Goal: Transaction & Acquisition: Purchase product/service

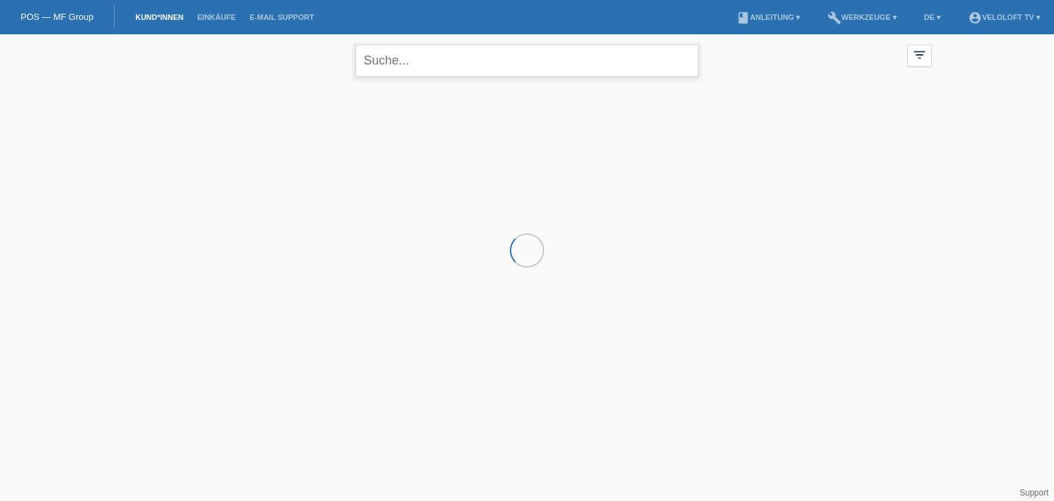
click at [611, 59] on input "text" at bounding box center [526, 61] width 343 height 32
paste input "[PERSON_NAME]"
click at [403, 60] on input "[PERSON_NAME]" at bounding box center [526, 61] width 343 height 32
type input "[PERSON_NAME]"
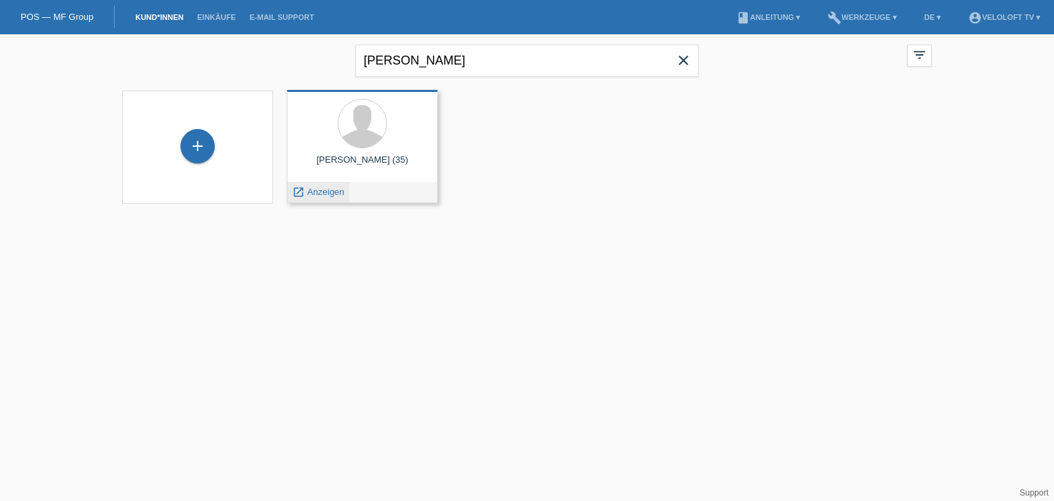
click at [321, 193] on span "Anzeigen" at bounding box center [325, 192] width 37 height 10
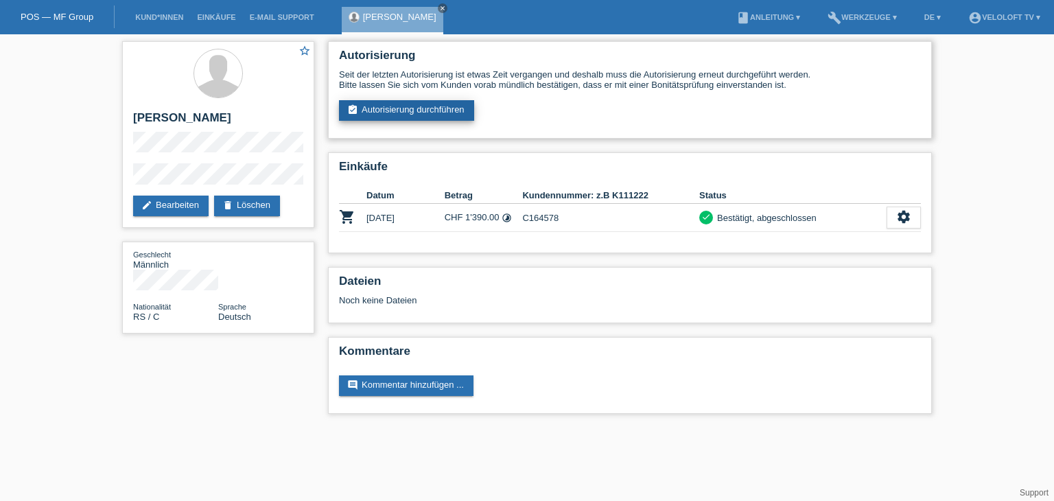
click at [382, 101] on link "assignment_turned_in Autorisierung durchführen" at bounding box center [406, 110] width 135 height 21
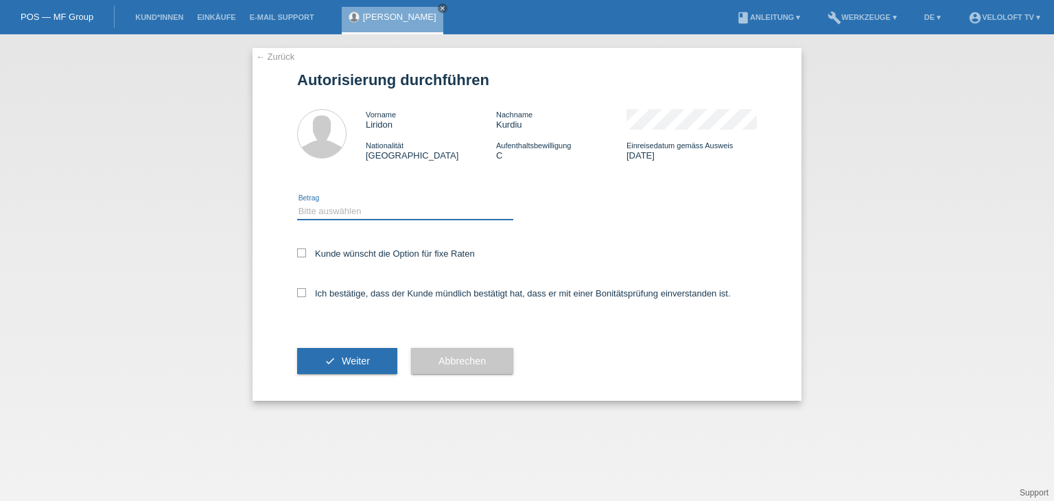
click at [393, 208] on select "Bitte auswählen CHF 1.00 - CHF 499.00 CHF 500.00 - CHF 1'999.00 CHF 2'000.00 - …" at bounding box center [405, 211] width 216 height 16
select select "2"
click at [297, 203] on select "Bitte auswählen CHF 1.00 - CHF 499.00 CHF 500.00 - CHF 1'999.00 CHF 2'000.00 - …" at bounding box center [405, 211] width 216 height 16
click at [393, 250] on label "Kunde wünscht die Option für fixe Raten" at bounding box center [386, 253] width 178 height 10
click at [306, 250] on input "Kunde wünscht die Option für fixe Raten" at bounding box center [301, 252] width 9 height 9
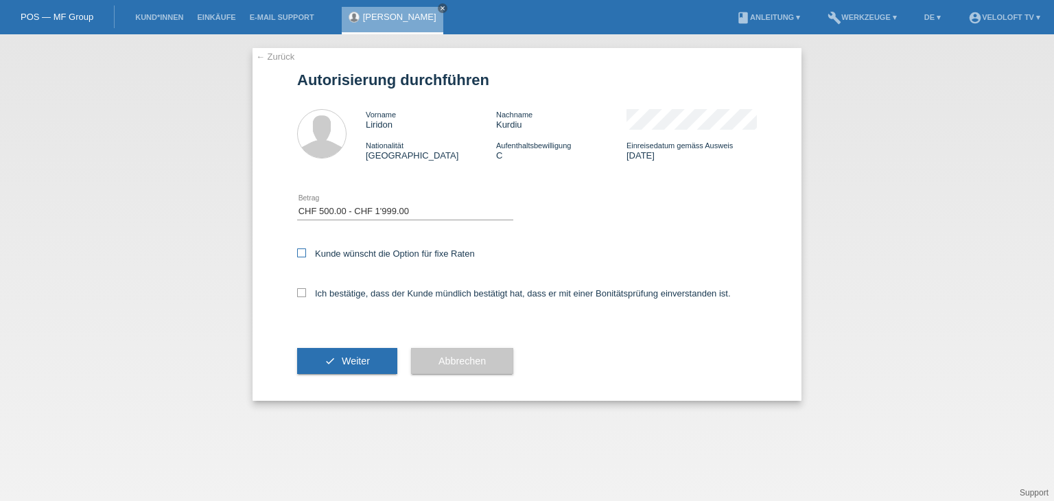
checkbox input "true"
click at [385, 290] on label "Ich bestätige, dass der Kunde mündlich bestätigt hat, dass er mit einer Bonität…" at bounding box center [514, 293] width 434 height 10
click at [306, 290] on input "Ich bestätige, dass der Kunde mündlich bestätigt hat, dass er mit einer Bonität…" at bounding box center [301, 292] width 9 height 9
checkbox input "true"
click at [342, 364] on span "Weiter" at bounding box center [356, 360] width 28 height 11
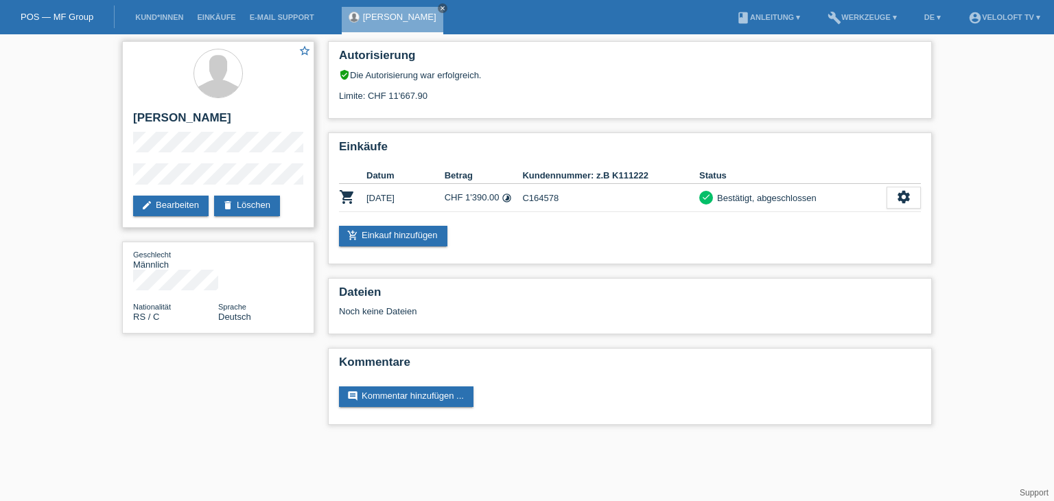
drag, startPoint x: 177, startPoint y: 116, endPoint x: 212, endPoint y: 115, distance: 35.0
click at [212, 115] on h2 "[PERSON_NAME]" at bounding box center [218, 121] width 170 height 21
copy h2 "Kurdiu"
click at [439, 5] on icon "close" at bounding box center [442, 8] width 7 height 7
click at [159, 16] on link "Kund*innen" at bounding box center [159, 17] width 62 height 8
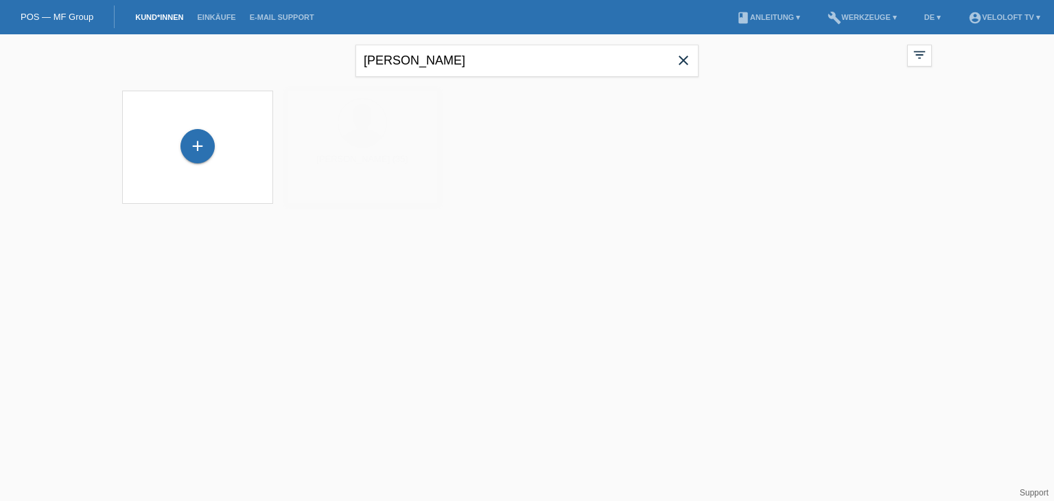
click at [683, 62] on icon "close" at bounding box center [683, 60] width 16 height 16
click at [409, 57] on input "text" at bounding box center [526, 61] width 343 height 32
paste input "[PERSON_NAME]"
click at [489, 56] on input "[PERSON_NAME]" at bounding box center [526, 61] width 343 height 32
type input "[PERSON_NAME]"
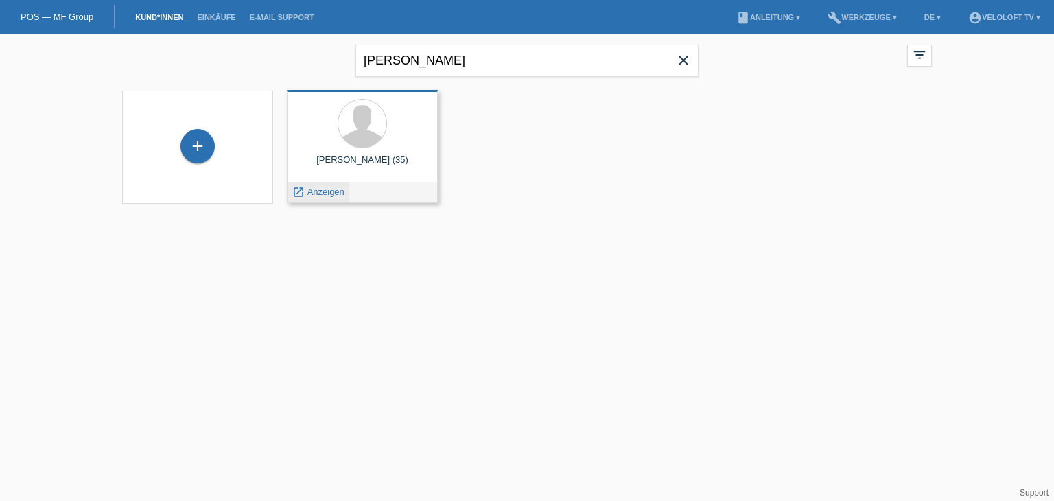
click at [331, 194] on span "Anzeigen" at bounding box center [325, 192] width 37 height 10
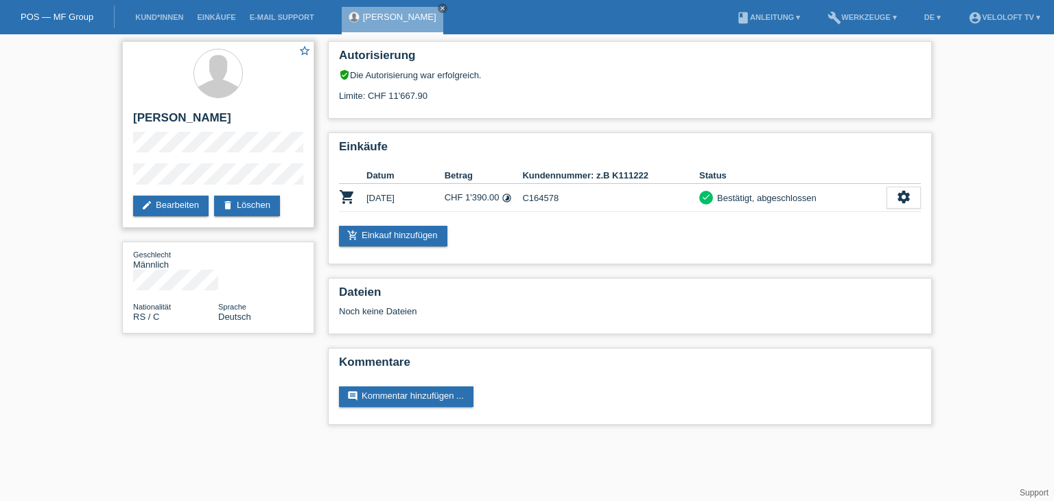
click at [128, 176] on div "star_border Liridon Kurdiu edit Bearbeiten delete Löschen" at bounding box center [218, 134] width 192 height 187
click at [117, 180] on div "star_border Liridon Kurdiu edit Bearbeiten delete Löschen Geschlecht Männlich N…" at bounding box center [218, 190] width 206 height 313
click at [275, 111] on h2 "[PERSON_NAME]" at bounding box center [218, 121] width 170 height 21
drag, startPoint x: 369, startPoint y: 94, endPoint x: 401, endPoint y: 12, distance: 87.8
click at [442, 92] on div "Limite: CHF 11'667.90" at bounding box center [630, 90] width 582 height 21
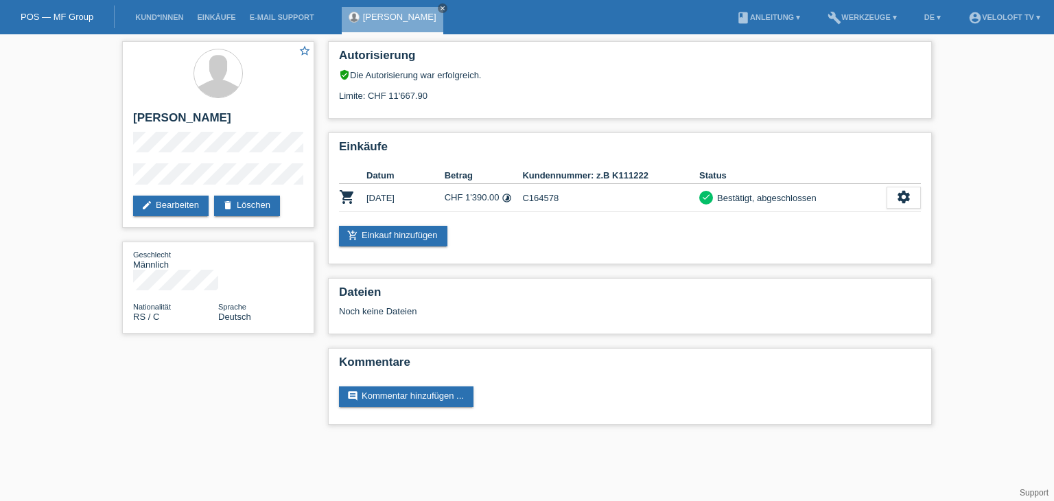
copy div "CHF 11'667.90"
click at [439, 8] on icon "close" at bounding box center [442, 8] width 7 height 7
click at [141, 16] on link "Kund*innen" at bounding box center [159, 17] width 62 height 8
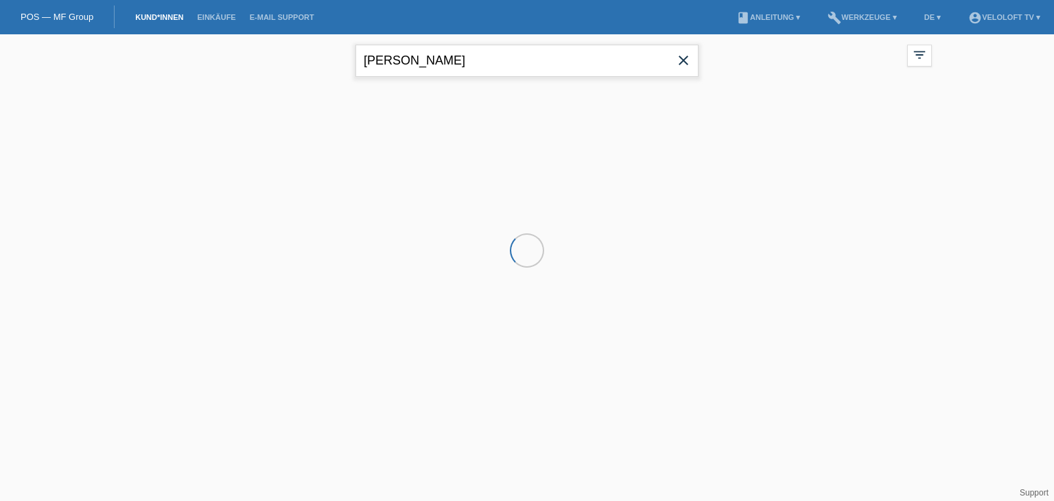
click at [455, 62] on input "Liridon Kurdiu" at bounding box center [526, 61] width 343 height 32
click at [455, 61] on input "Liridon Kurdiu" at bounding box center [526, 61] width 343 height 32
type input "[PERSON_NAME]"
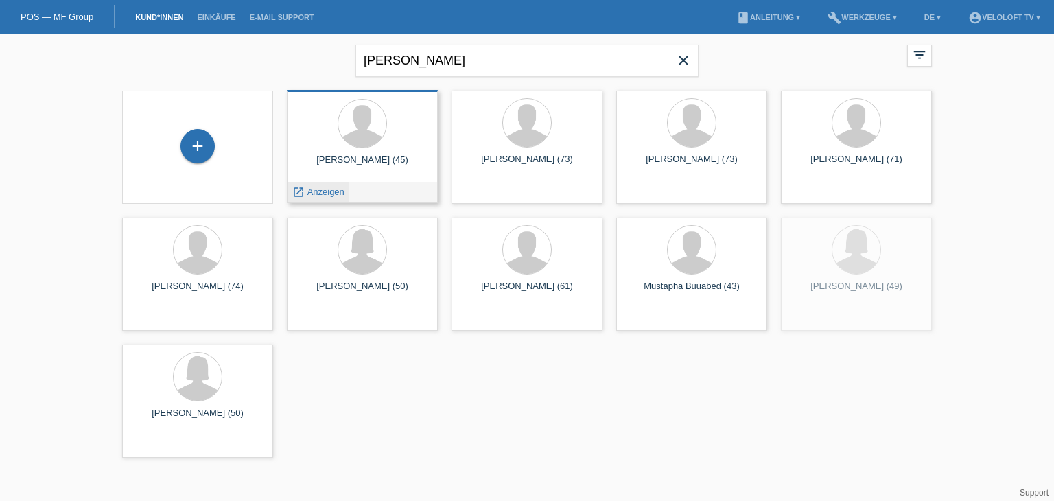
click at [328, 187] on span "Anzeigen" at bounding box center [325, 192] width 37 height 10
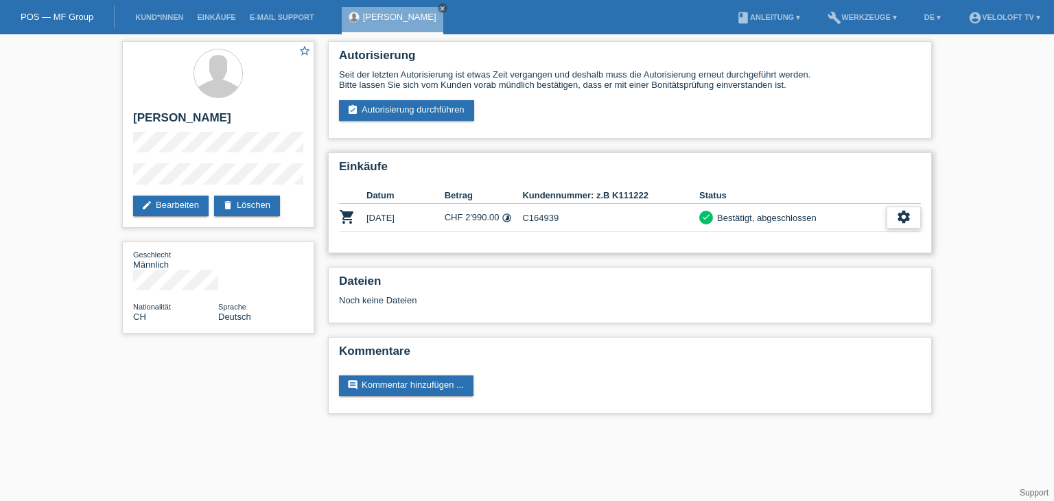
click at [904, 215] on icon "settings" at bounding box center [903, 216] width 15 height 15
click at [906, 221] on icon "settings" at bounding box center [903, 216] width 15 height 15
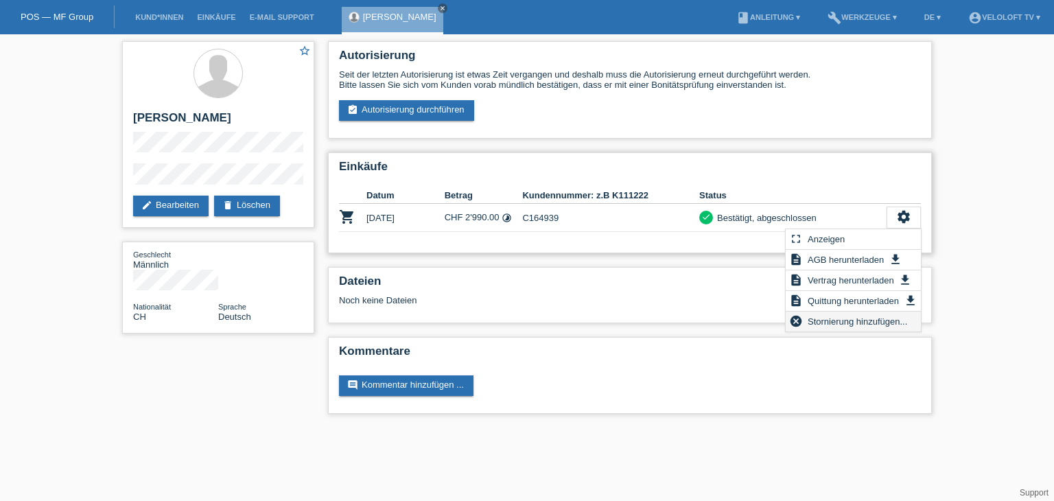
click at [870, 322] on span "Stornierung hinzufügen..." at bounding box center [858, 321] width 104 height 16
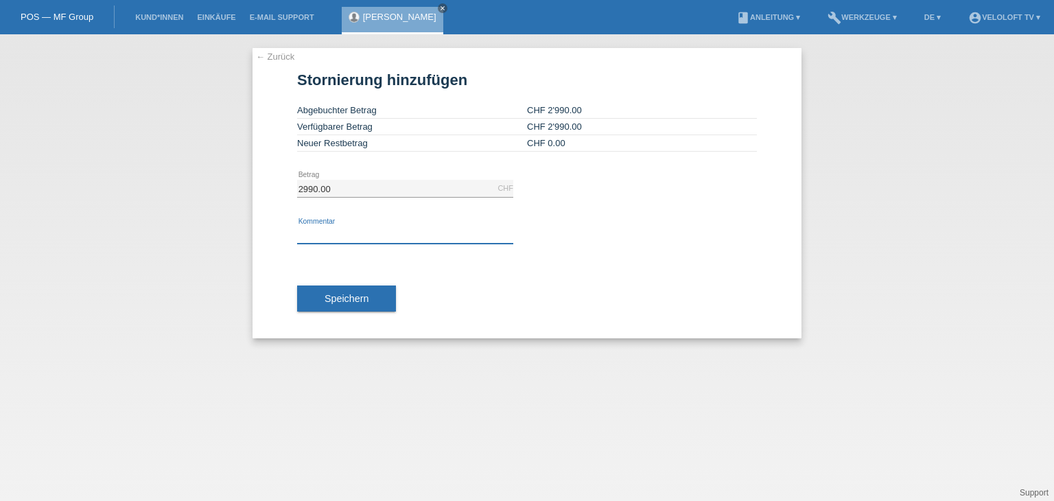
click at [371, 237] on input "text" at bounding box center [405, 234] width 216 height 17
type input "Veloloft TV - Meldet sich aufgrund der Auslieferung nicht"
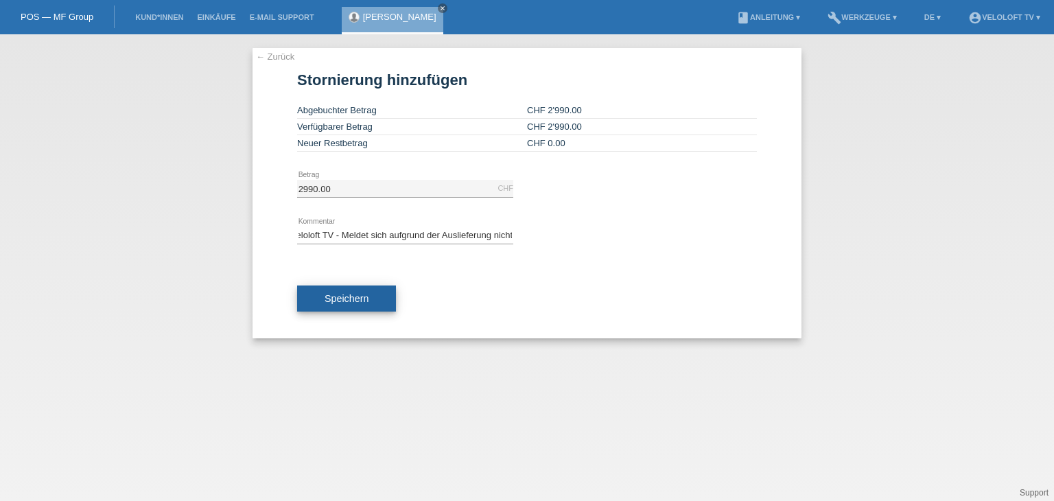
click at [370, 301] on button "Speichern" at bounding box center [346, 298] width 99 height 26
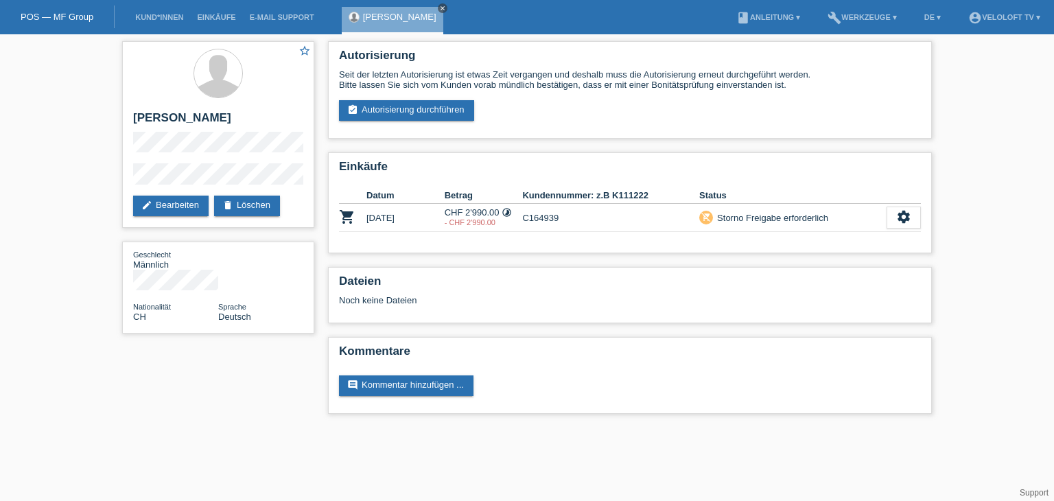
click at [439, 10] on icon "close" at bounding box center [442, 8] width 7 height 7
click at [144, 13] on li "Kund*innen" at bounding box center [159, 17] width 62 height 35
click at [152, 19] on link "Kund*innen" at bounding box center [159, 17] width 62 height 8
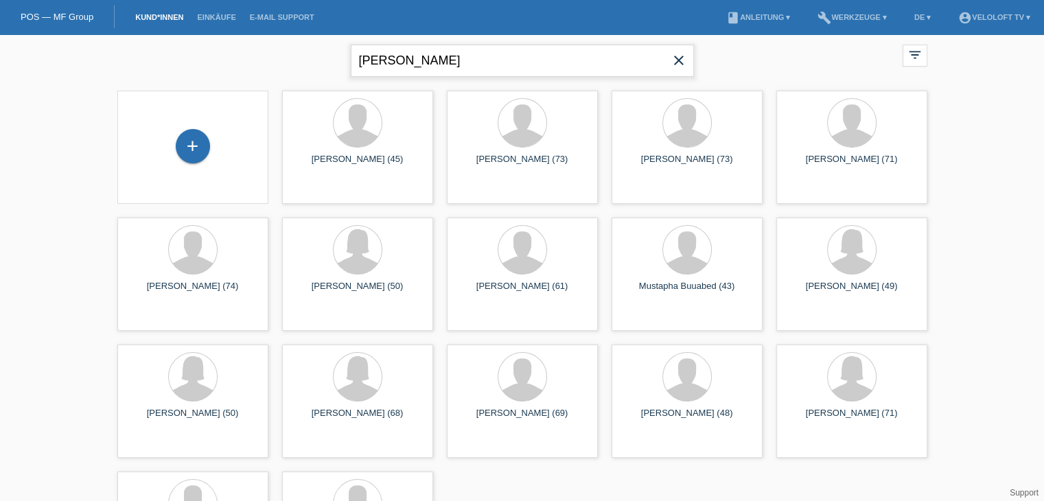
drag, startPoint x: 438, startPoint y: 62, endPoint x: 296, endPoint y: 45, distance: 142.4
click at [296, 45] on div "Denny Ernst close filter_list view_module Alle Kund*innen anzeigen star Markier…" at bounding box center [522, 58] width 824 height 49
paste input "Liridon Kurdiu"
click at [406, 59] on input "Liridon Kurdiu" at bounding box center [522, 61] width 343 height 32
type input "Liridon Kurdiu"
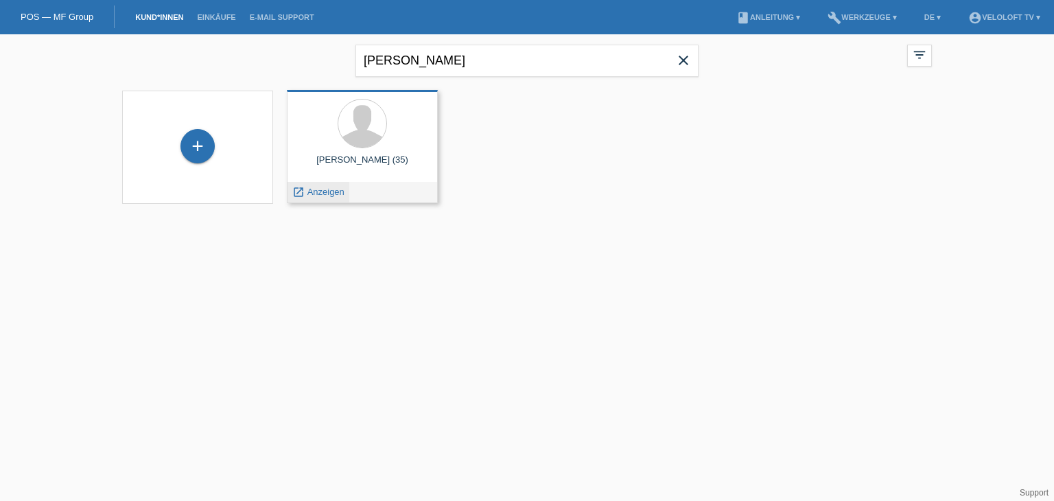
click at [318, 192] on span "Anzeigen" at bounding box center [325, 192] width 37 height 10
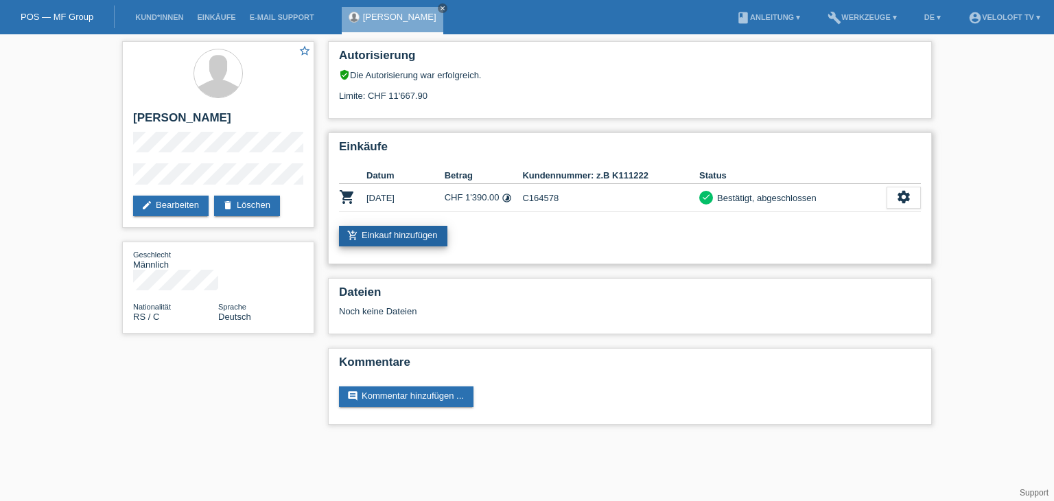
click at [401, 234] on link "add_shopping_cart Einkauf hinzufügen" at bounding box center [393, 236] width 108 height 21
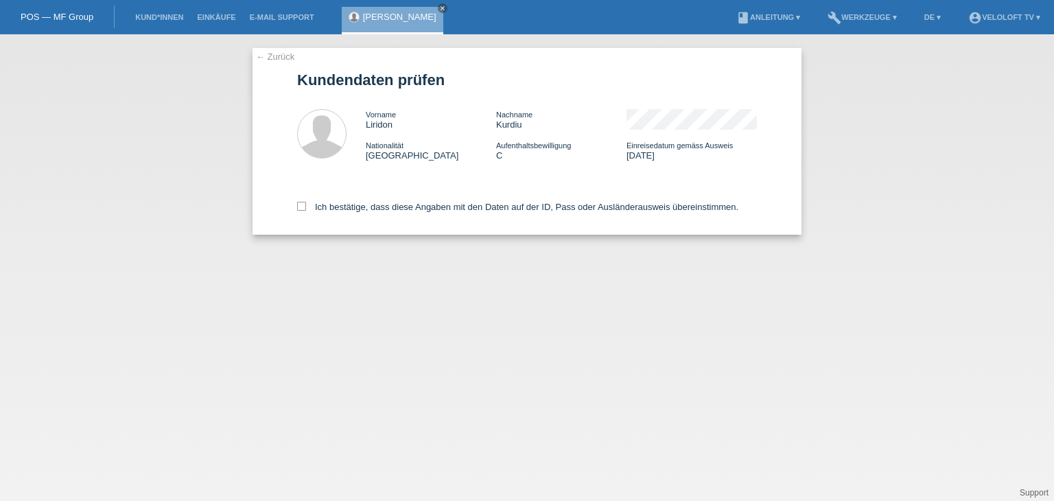
click at [385, 194] on div "Ich bestätige, dass diese Angaben mit den Daten auf der ID, Pass oder Ausländer…" at bounding box center [527, 204] width 460 height 60
click at [387, 205] on label "Ich bestätige, dass diese Angaben mit den Daten auf der ID, Pass oder Ausländer…" at bounding box center [517, 207] width 441 height 10
click at [306, 205] on input "Ich bestätige, dass diese Angaben mit den Daten auf der ID, Pass oder Ausländer…" at bounding box center [301, 206] width 9 height 9
checkbox input "true"
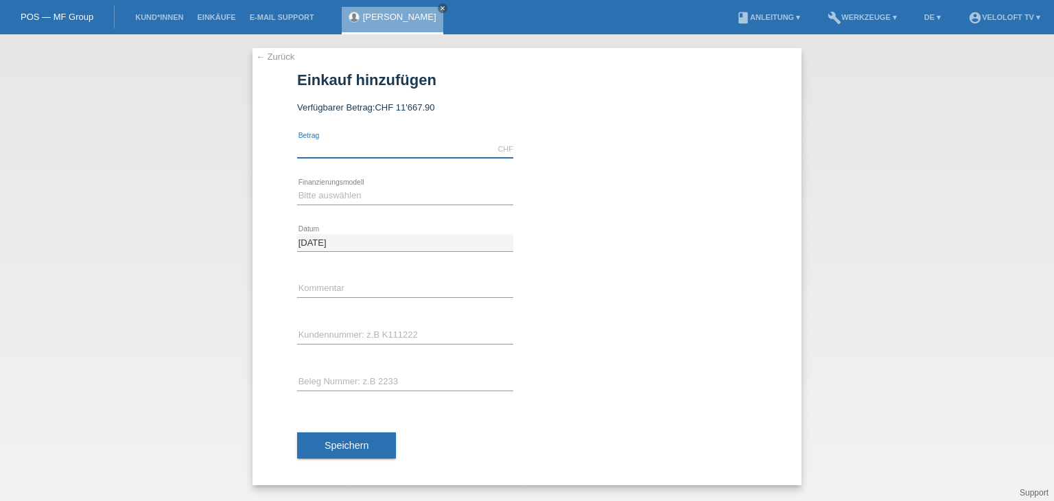
click at [404, 148] on input "text" at bounding box center [405, 149] width 216 height 17
type input "1390.00"
click at [322, 200] on select "Bitte auswählen Fixe Raten Kauf auf Rechnung mit Teilzahlungsoption" at bounding box center [405, 195] width 216 height 16
select select "77"
click at [297, 187] on select "Bitte auswählen Fixe Raten Kauf auf Rechnung mit Teilzahlungsoption" at bounding box center [405, 195] width 216 height 16
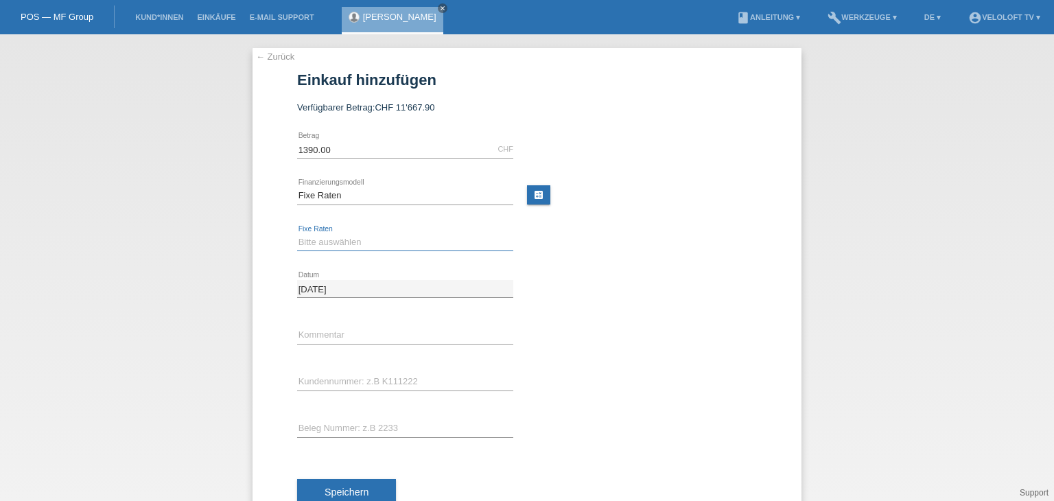
click at [345, 239] on select "Bitte auswählen 4 Raten 5 Raten 6 Raten 7 Raten 8 Raten 9 Raten 10 Raten 11 Rat…" at bounding box center [405, 242] width 216 height 16
select select "172"
click at [297, 234] on select "Bitte auswählen 4 Raten 5 Raten 6 Raten 7 Raten 8 Raten 9 Raten 10 Raten 11 Rat…" at bounding box center [405, 242] width 216 height 16
click at [362, 368] on div "error Kundennummer: z.B K111222" at bounding box center [405, 382] width 216 height 47
click at [375, 336] on input "text" at bounding box center [405, 335] width 216 height 17
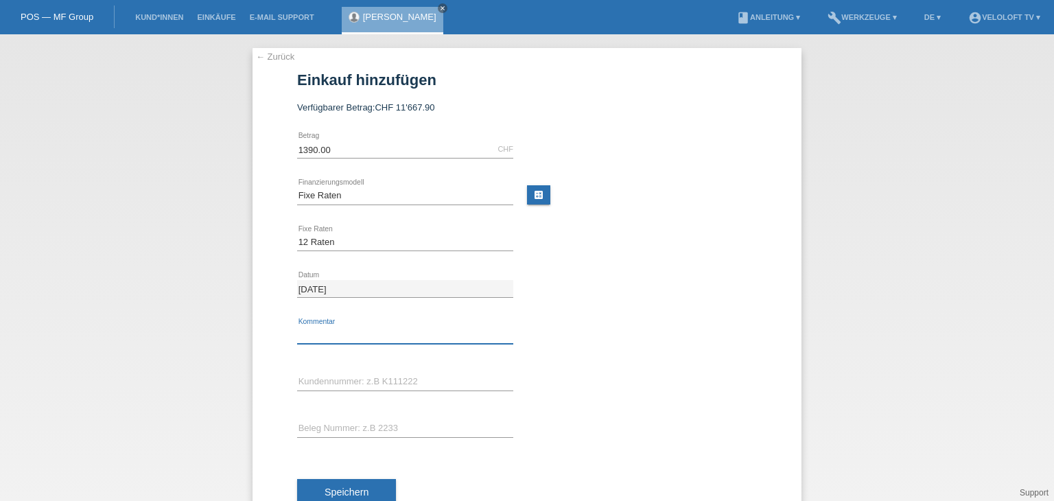
type input "Veloloft TV"
drag, startPoint x: 369, startPoint y: 379, endPoint x: 414, endPoint y: 395, distance: 48.4
click at [369, 379] on input "text" at bounding box center [405, 381] width 216 height 17
paste input "C164578"
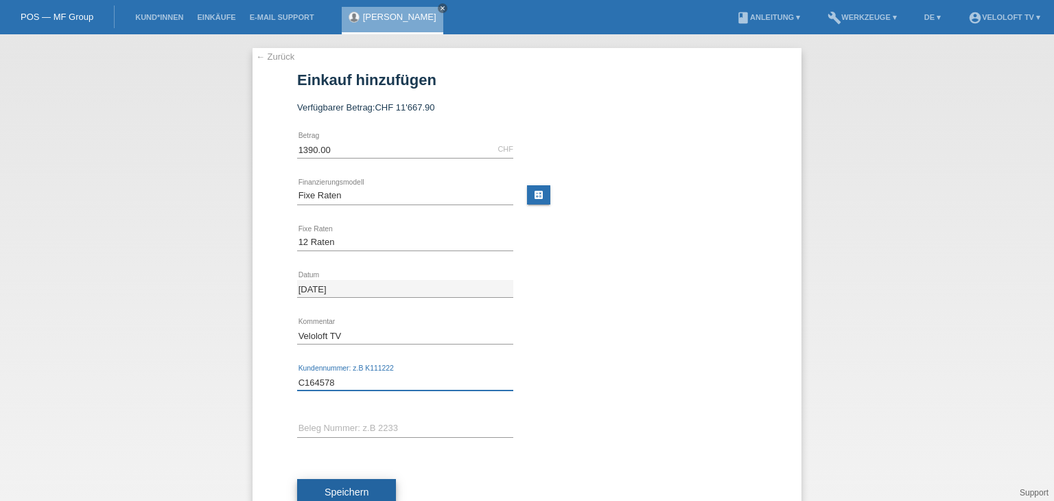
type input "C164578"
click at [361, 484] on button "Speichern" at bounding box center [346, 492] width 99 height 26
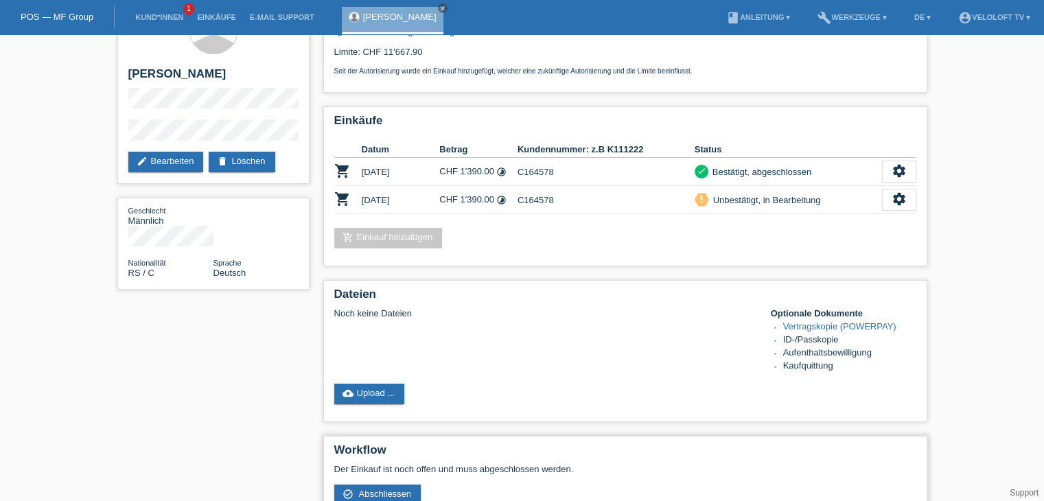
scroll to position [69, 0]
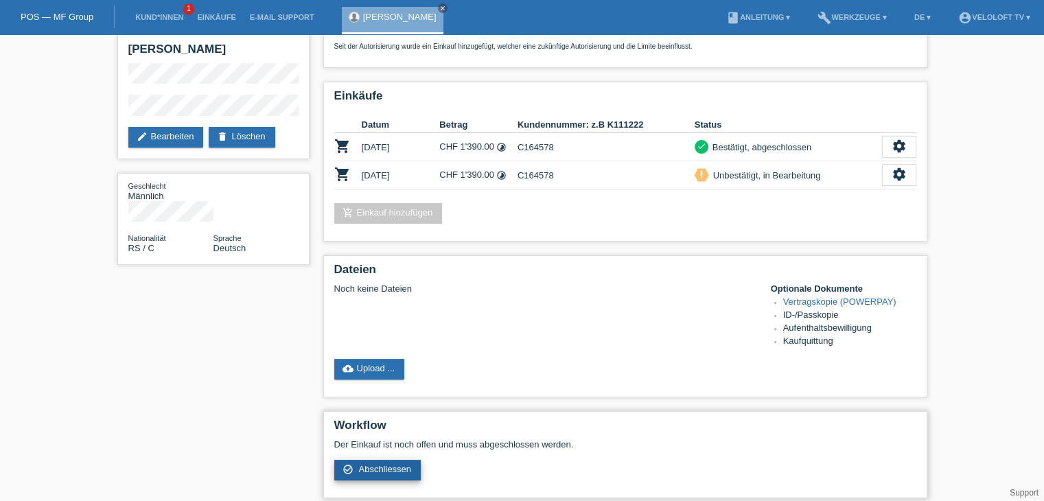
click at [385, 465] on span "Abschliessen" at bounding box center [384, 469] width 53 height 10
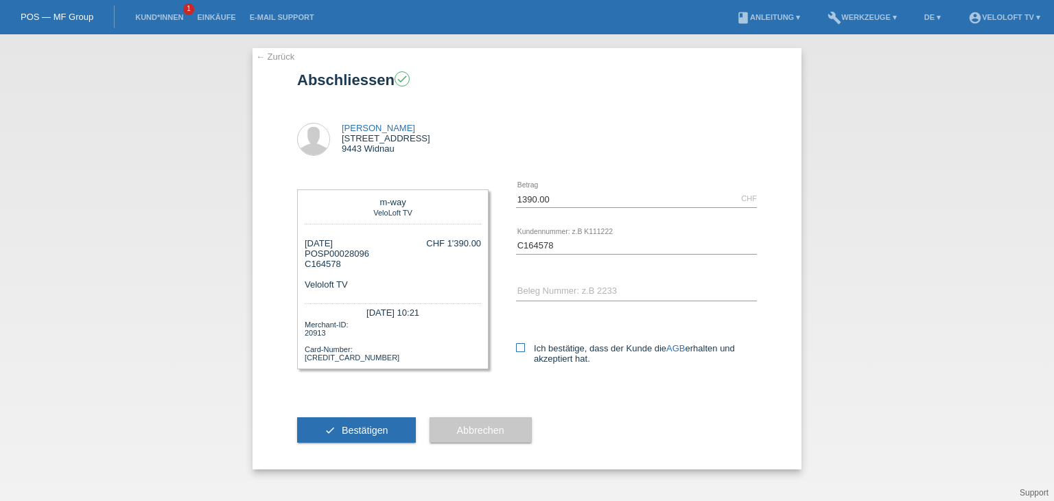
click at [519, 351] on icon at bounding box center [520, 347] width 9 height 9
click at [519, 351] on input "Ich bestätige, dass der Kunde die AGB erhalten und akzeptiert hat." at bounding box center [520, 347] width 9 height 9
checkbox input "true"
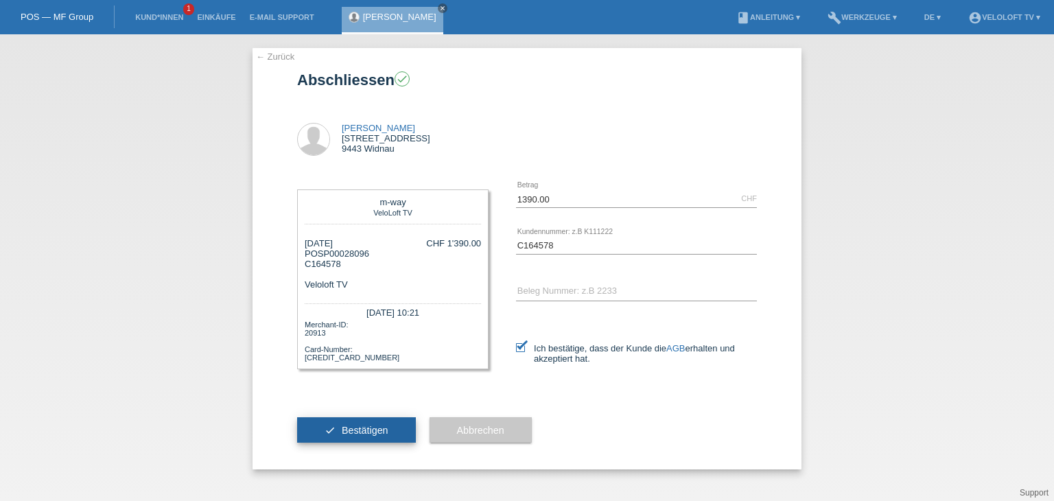
click at [379, 438] on button "check Bestätigen" at bounding box center [356, 430] width 119 height 26
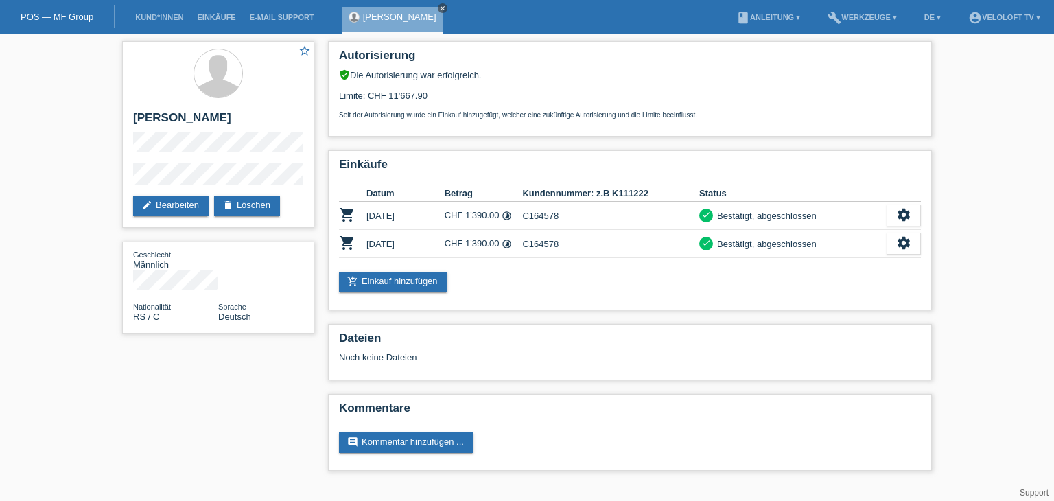
click at [439, 8] on icon "close" at bounding box center [442, 8] width 7 height 7
click at [170, 20] on link "Kund*innen" at bounding box center [159, 17] width 62 height 8
